Goal: Navigation & Orientation: Understand site structure

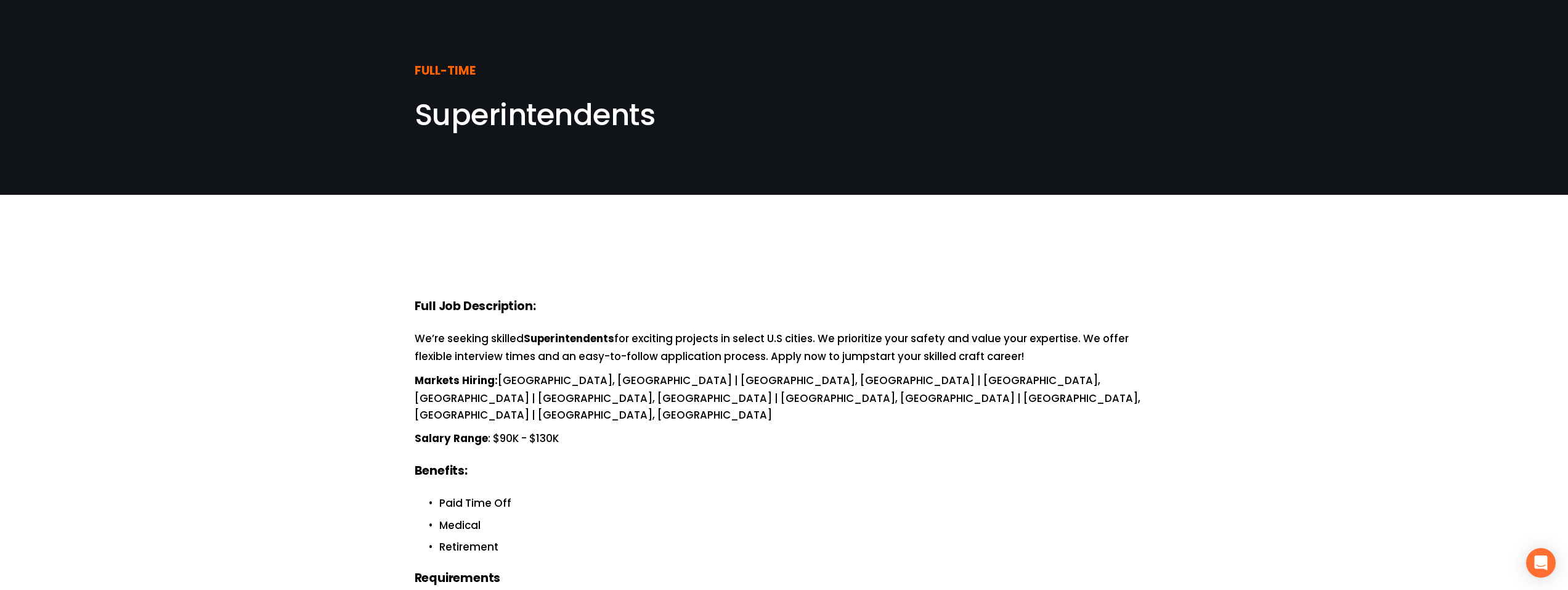
scroll to position [123, 0]
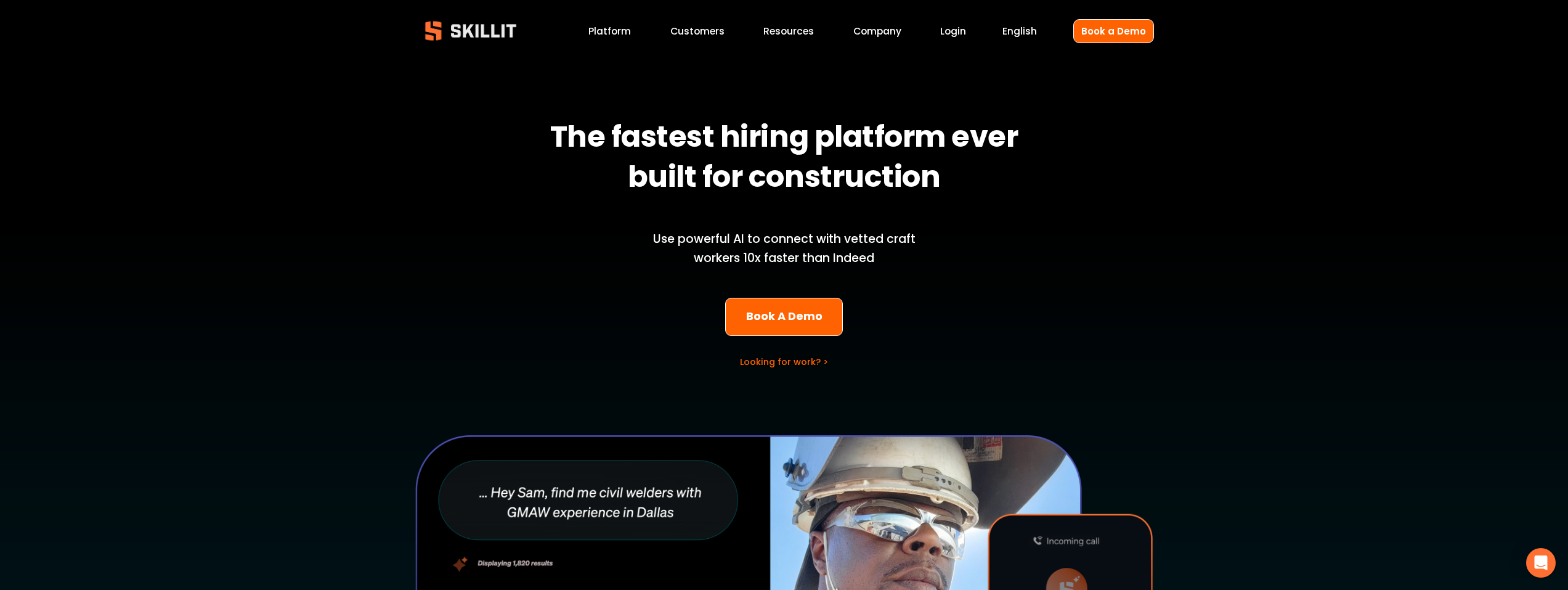
click at [881, 28] on link "Company" at bounding box center [877, 31] width 48 height 17
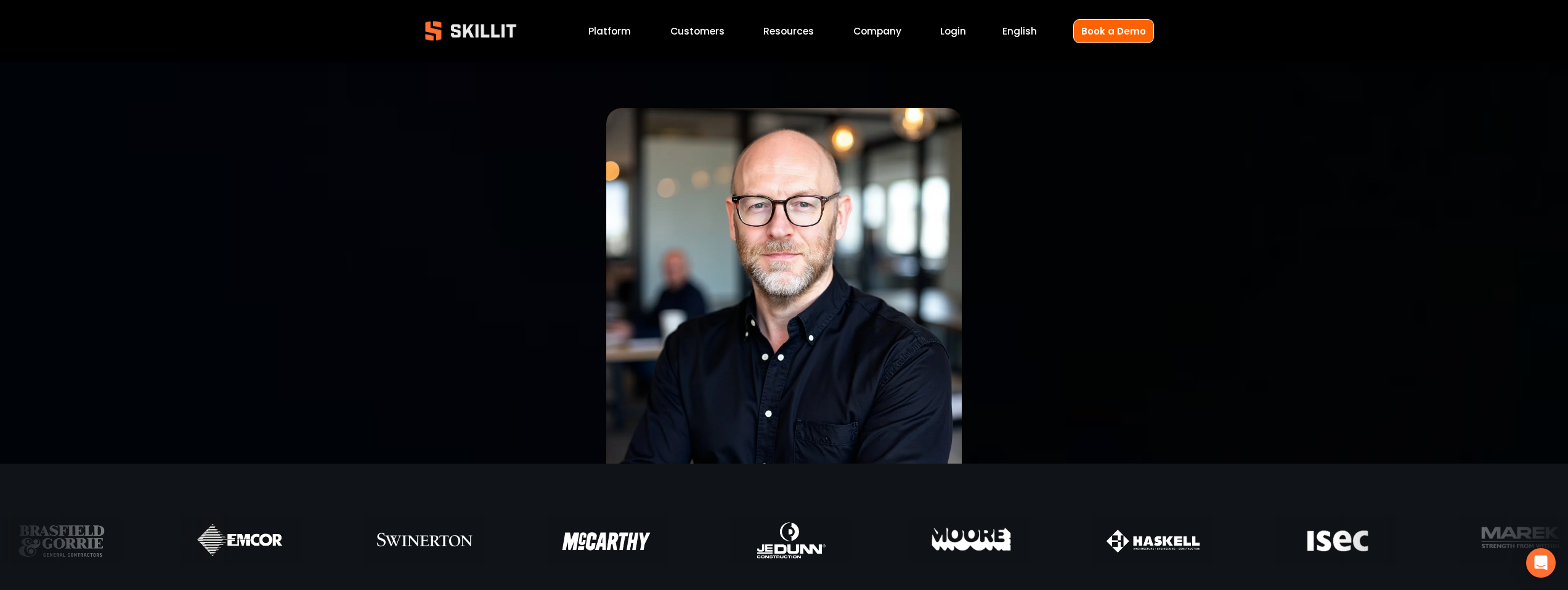
click at [697, 33] on link "Customers" at bounding box center [698, 31] width 54 height 17
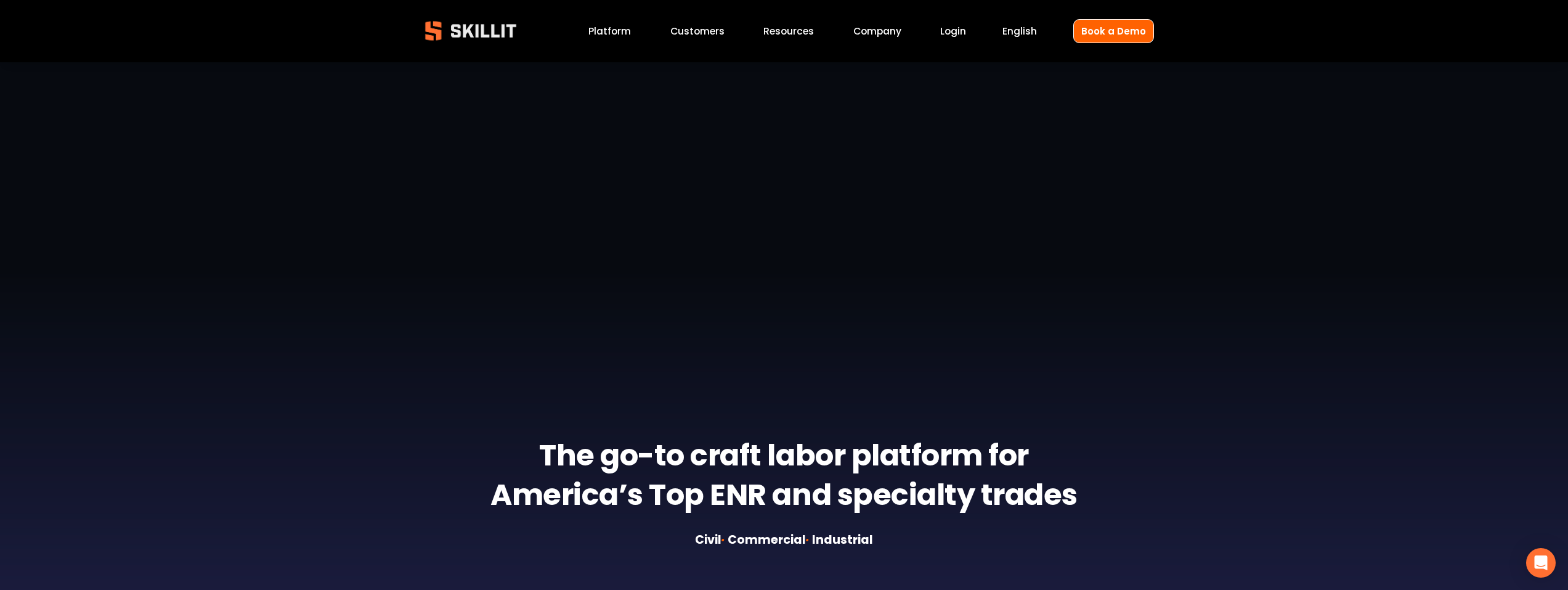
scroll to position [82, 0]
